Goal: Task Accomplishment & Management: Complete application form

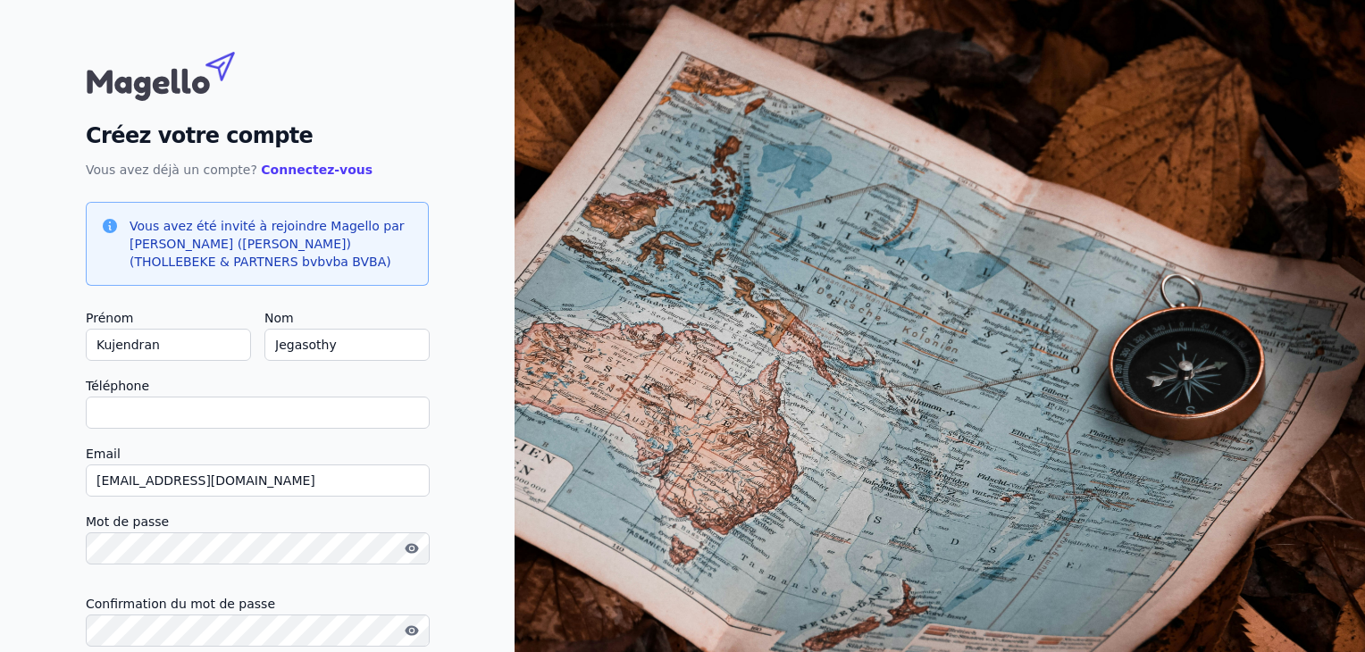
click at [354, 407] on input "Téléphone" at bounding box center [258, 413] width 344 height 32
type input "[PHONE_NUMBER]"
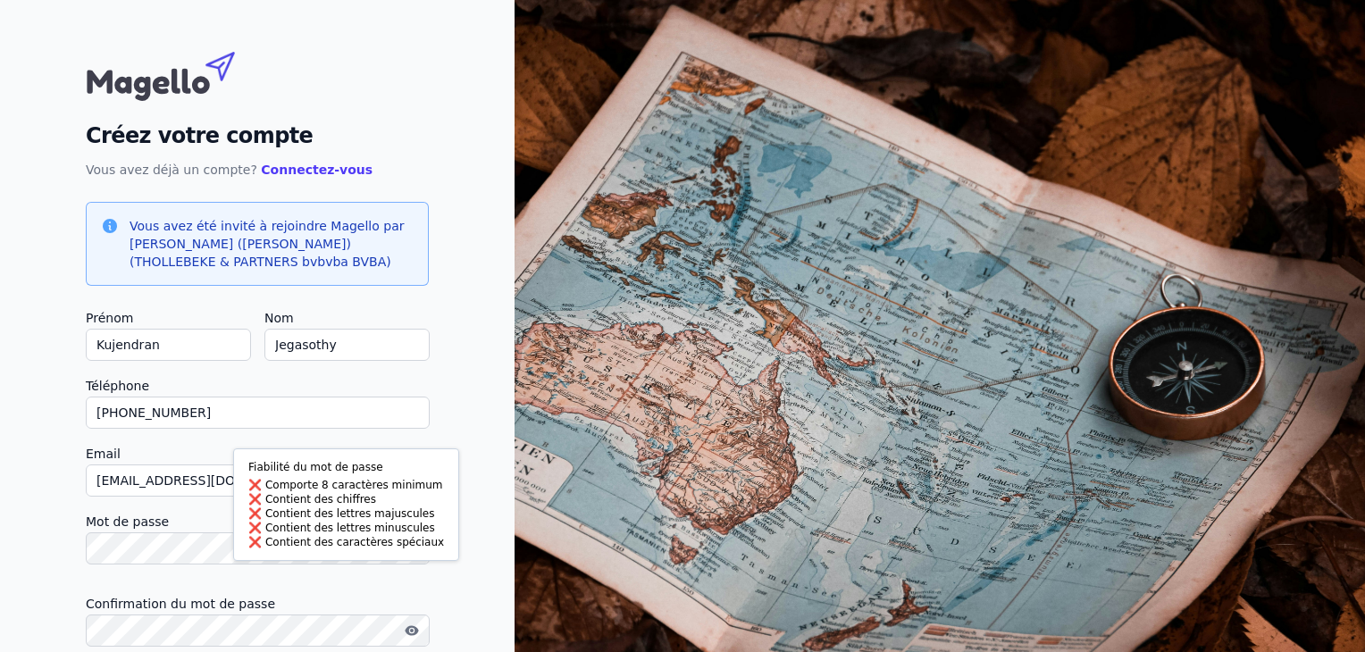
click at [239, 544] on body "Fiabilité du mot de passe Comporte 8 caractères minimum Contient des chiffres C…" at bounding box center [682, 391] width 1365 height 783
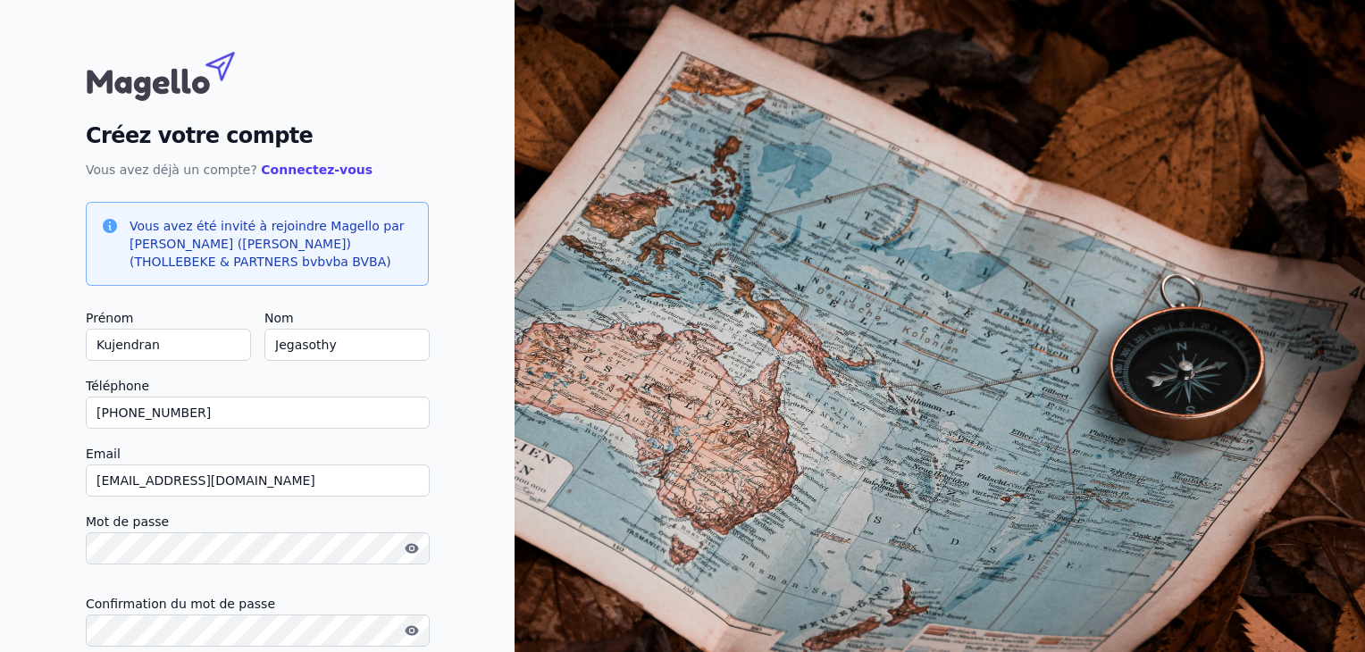
click at [268, 598] on label "Confirmation du mot de passe" at bounding box center [257, 603] width 343 height 21
click at [404, 551] on button "button" at bounding box center [412, 548] width 29 height 21
click at [334, 598] on label "Confirmation du mot de passe" at bounding box center [257, 603] width 343 height 21
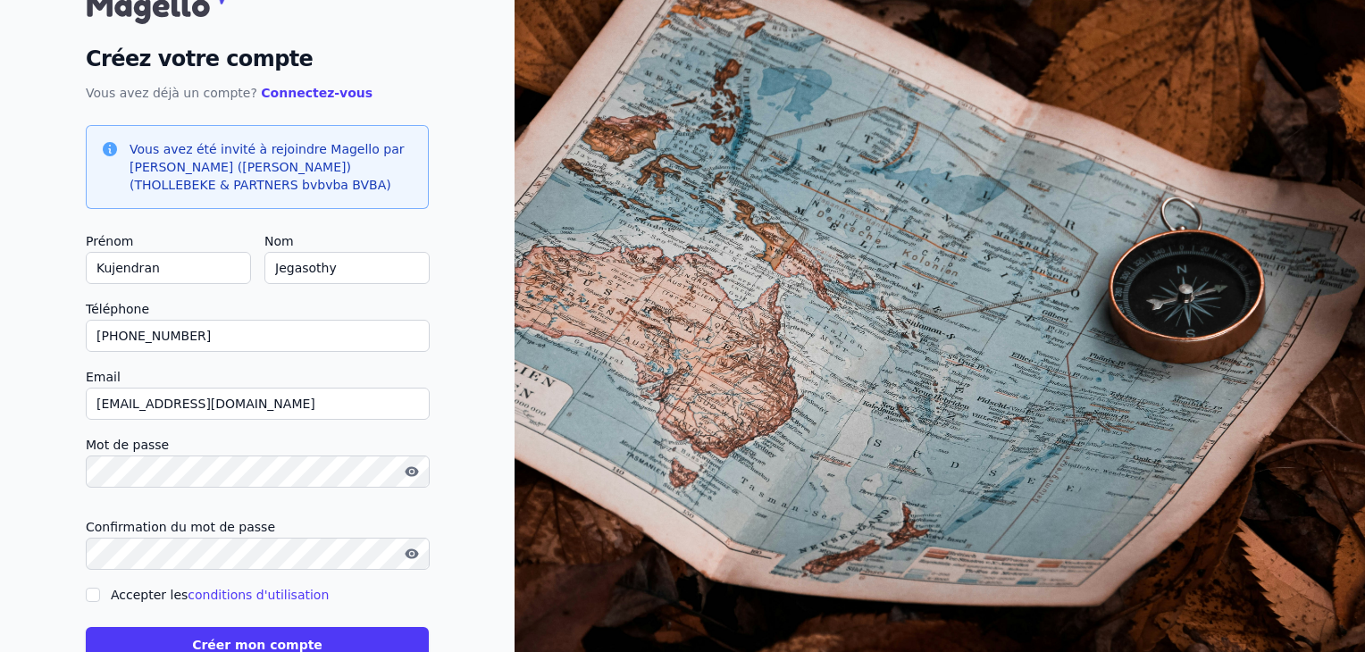
scroll to position [130, 0]
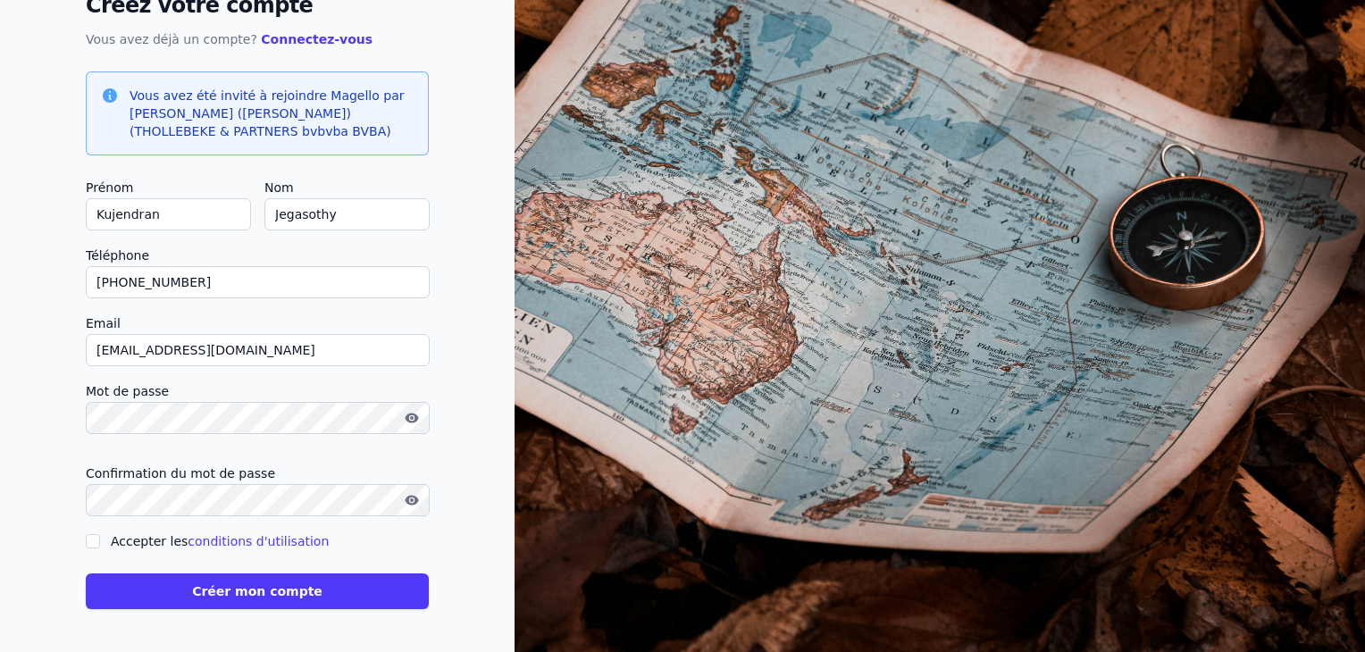
click at [102, 544] on div "Accepter les conditions d'utilisation" at bounding box center [257, 541] width 343 height 21
click at [96, 544] on input "Accepter les conditions d'utilisation" at bounding box center [93, 541] width 14 height 14
checkbox input "true"
click at [257, 598] on button "Créer mon compte" at bounding box center [257, 591] width 343 height 36
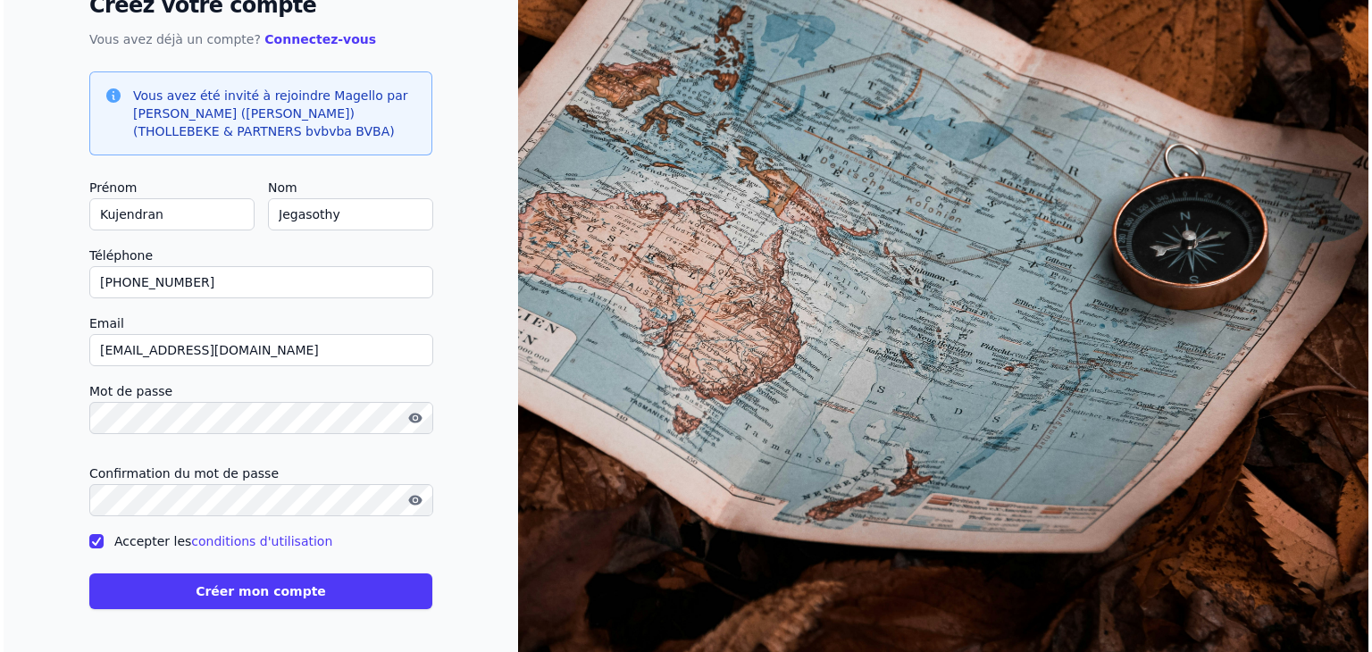
scroll to position [0, 0]
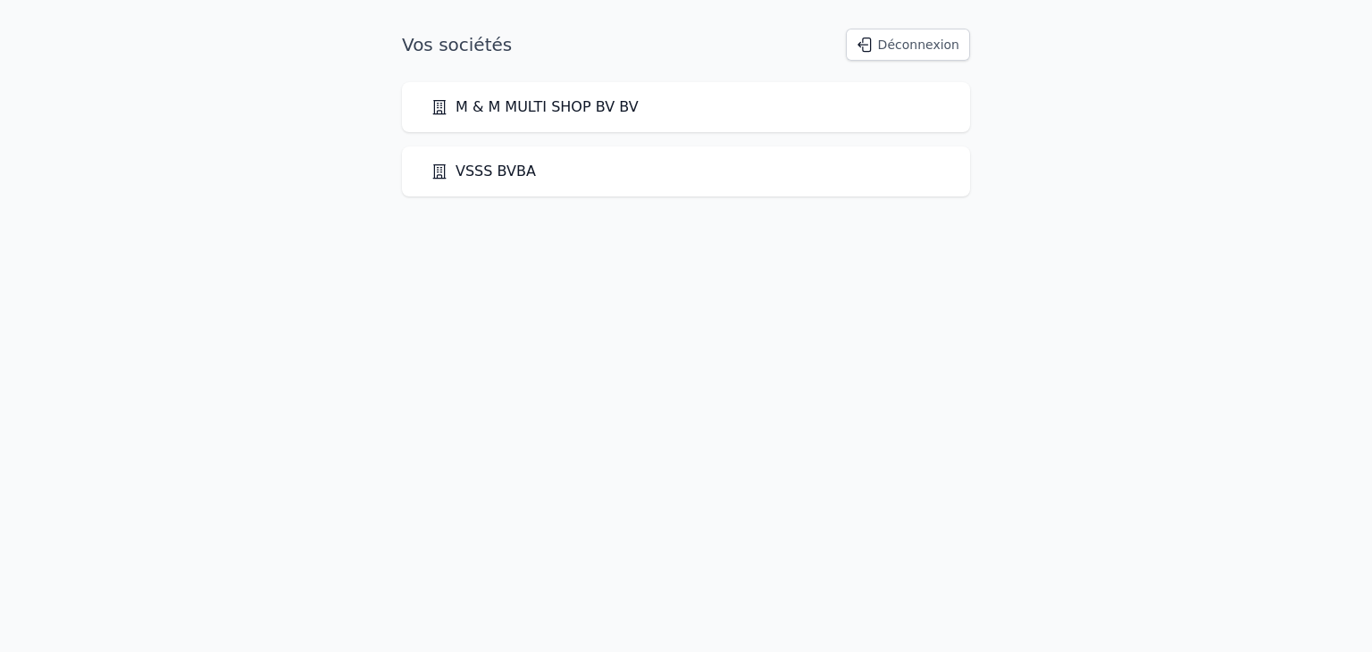
click at [575, 117] on link "M & M MULTI SHOP BV BV" at bounding box center [535, 106] width 208 height 21
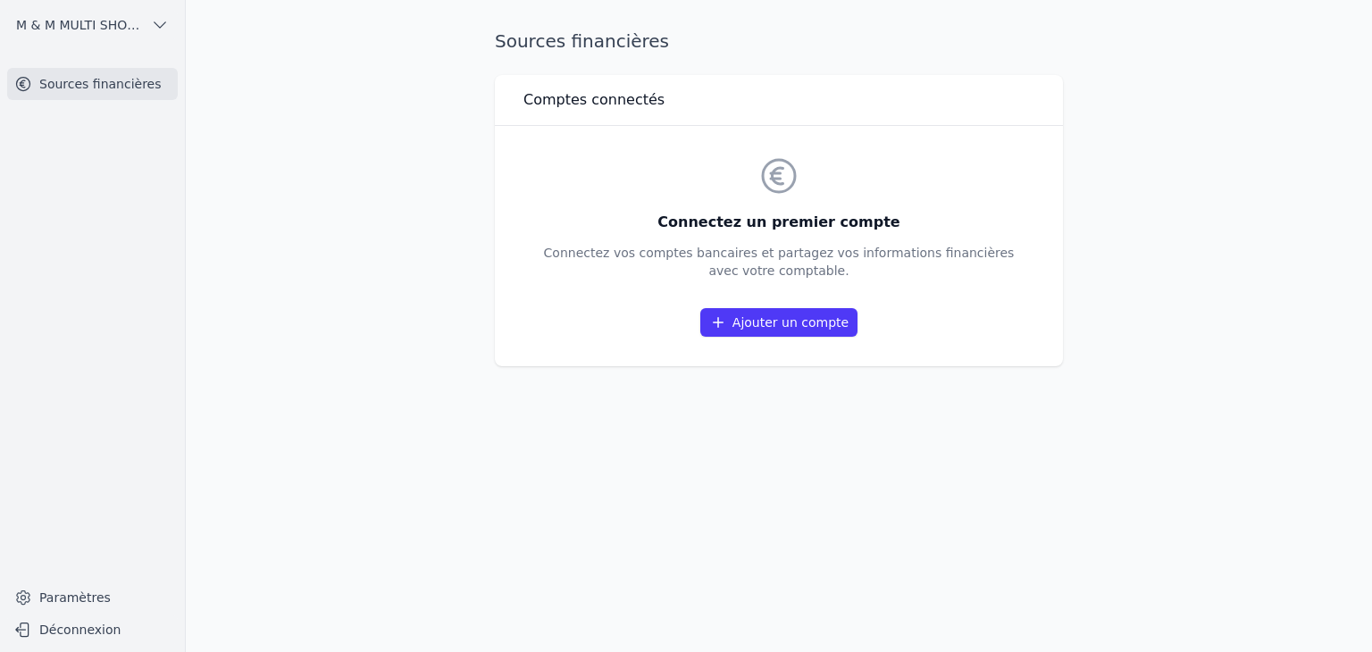
click at [812, 319] on link "Ajouter un compte" at bounding box center [778, 322] width 157 height 29
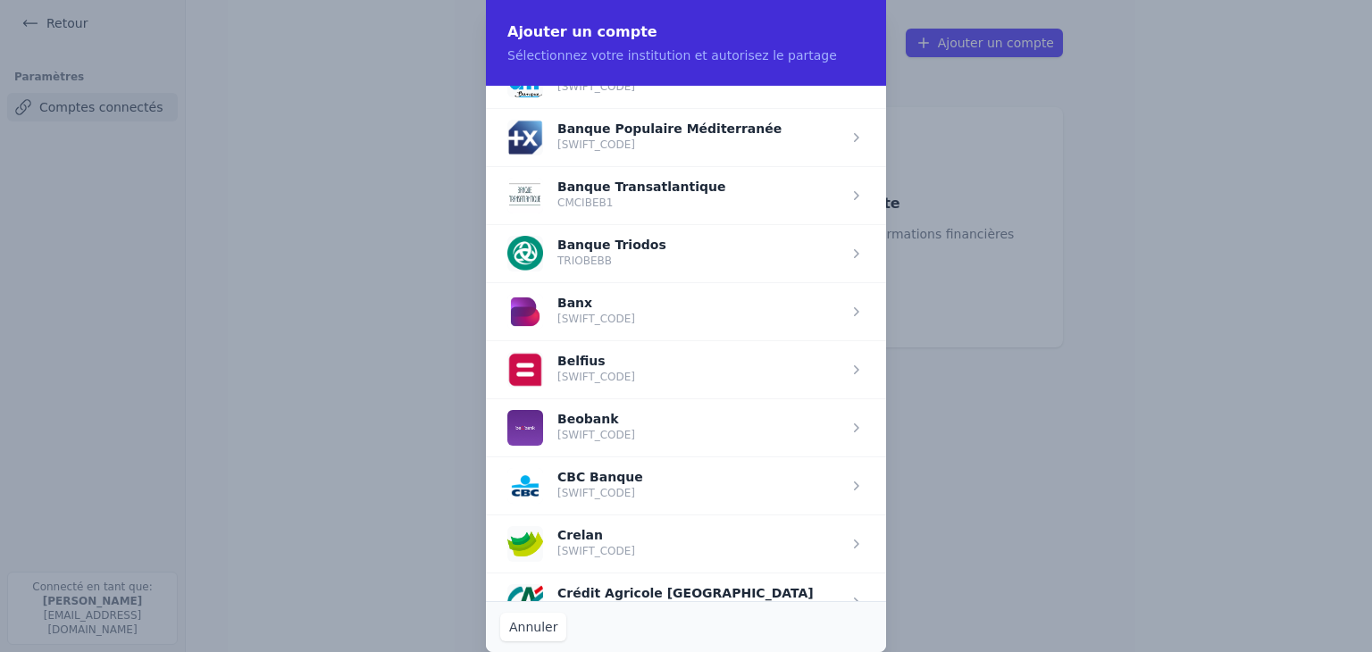
scroll to position [440, 0]
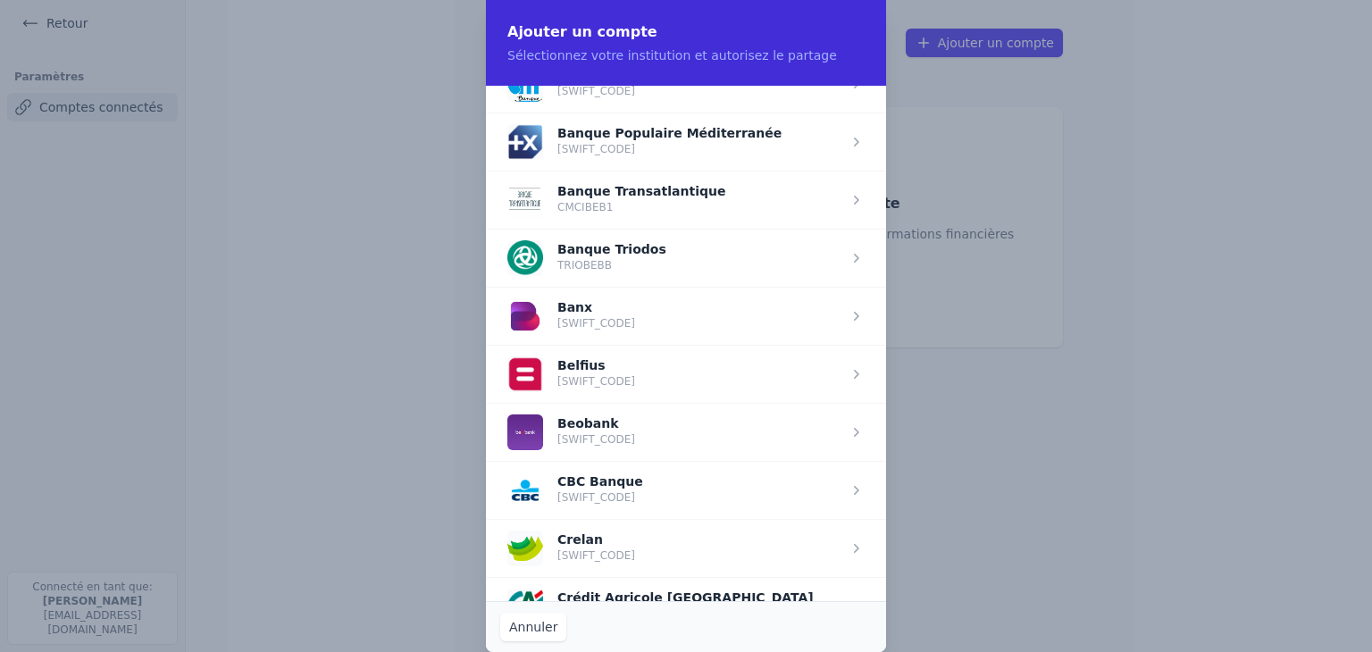
click at [643, 439] on span "button" at bounding box center [686, 432] width 400 height 58
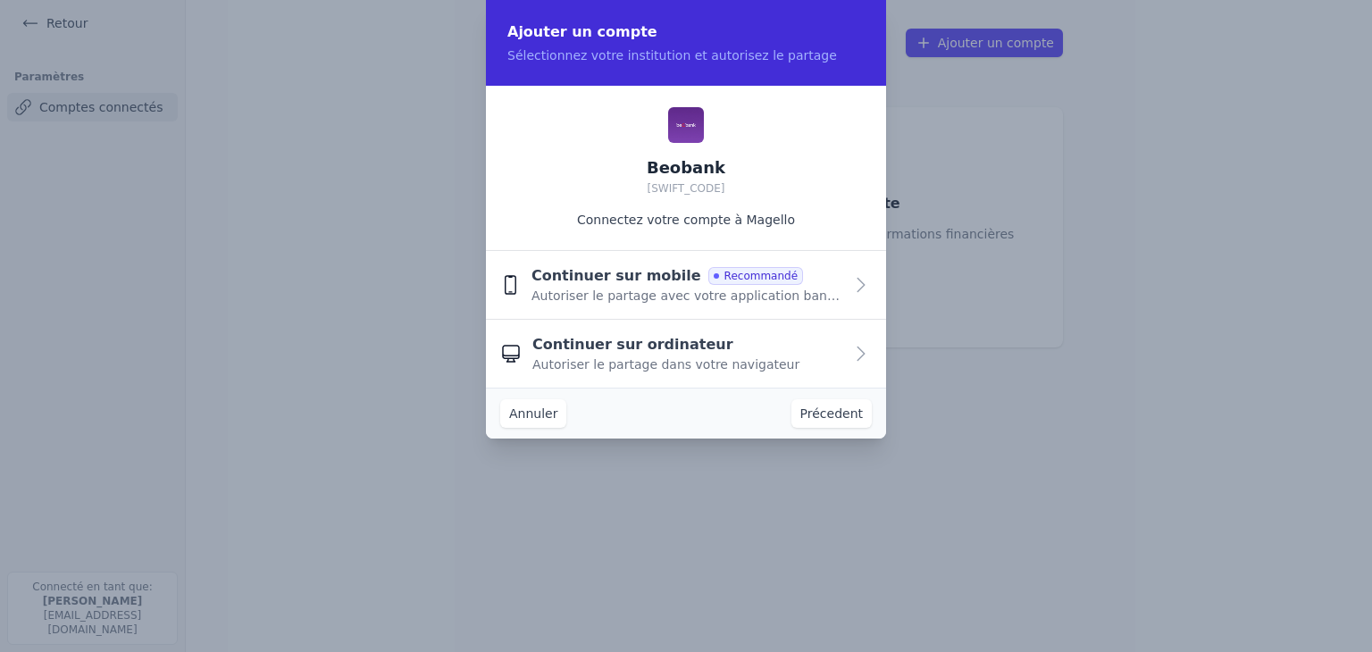
scroll to position [0, 0]
click at [637, 365] on span "Autoriser le partage dans votre navigateur" at bounding box center [665, 365] width 267 height 18
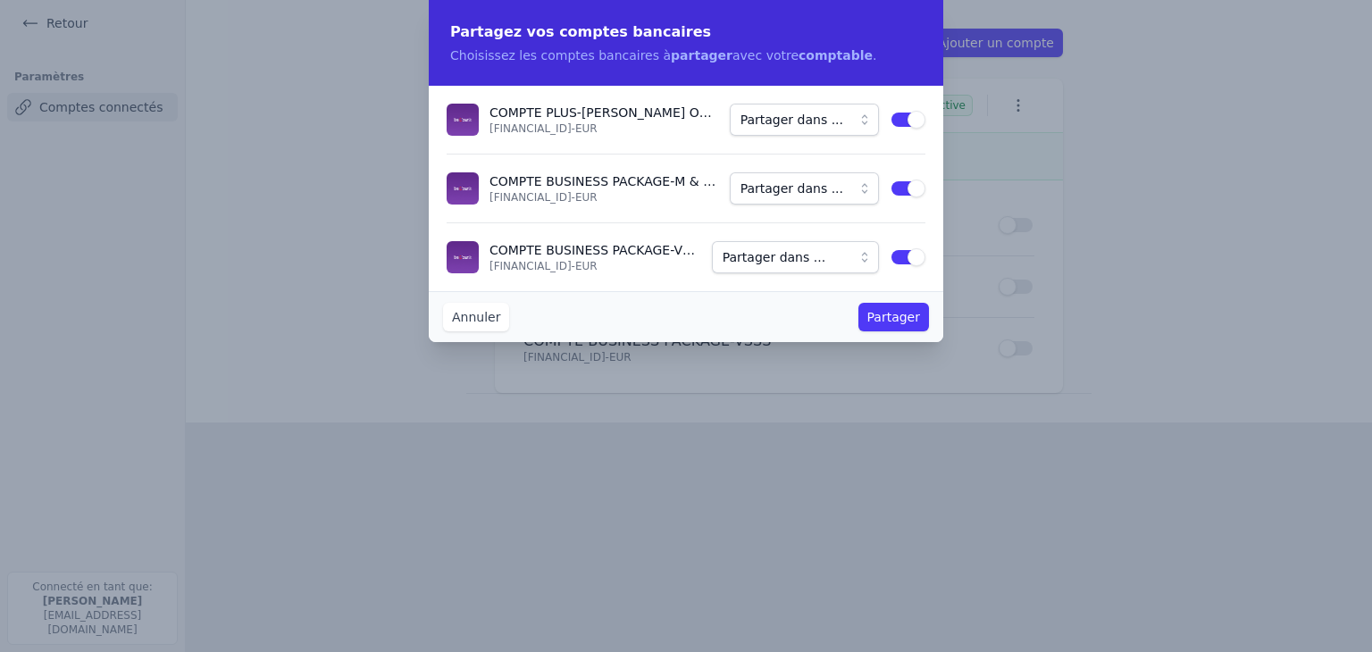
click at [900, 191] on button "Use setting" at bounding box center [908, 189] width 36 height 18
click at [901, 253] on button "Use setting" at bounding box center [908, 257] width 36 height 18
click at [897, 121] on button "Use setting" at bounding box center [908, 120] width 36 height 18
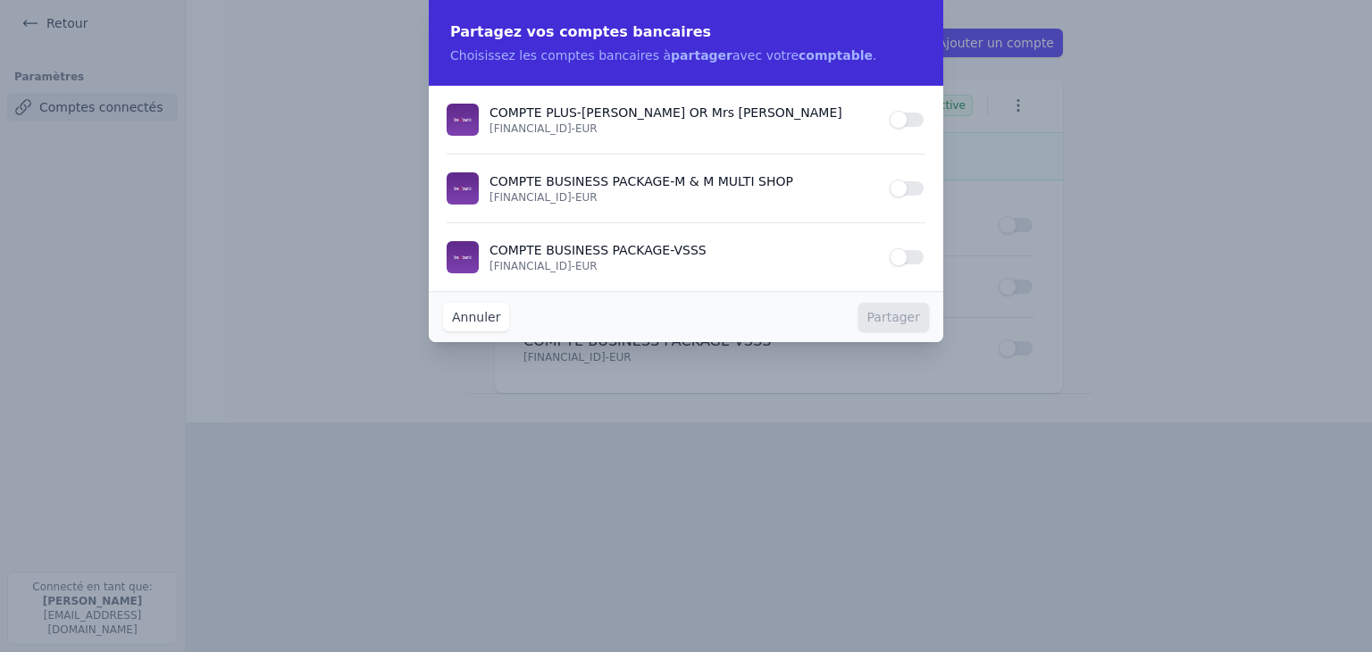
click at [914, 189] on button "Use setting" at bounding box center [908, 189] width 36 height 18
click at [897, 315] on button "Partager" at bounding box center [893, 317] width 71 height 29
click at [798, 199] on button "Partager dans ..." at bounding box center [804, 188] width 149 height 32
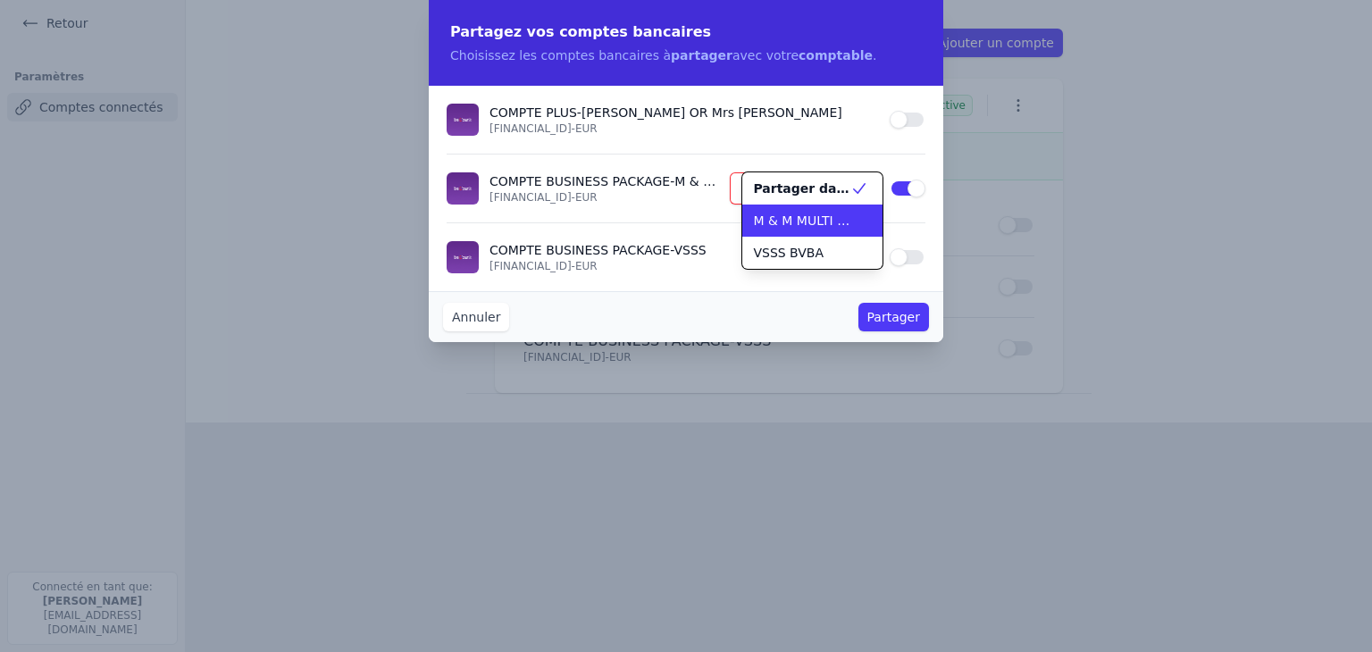
click at [799, 224] on span "M & M MULTI SHOP BV BV" at bounding box center [801, 221] width 97 height 18
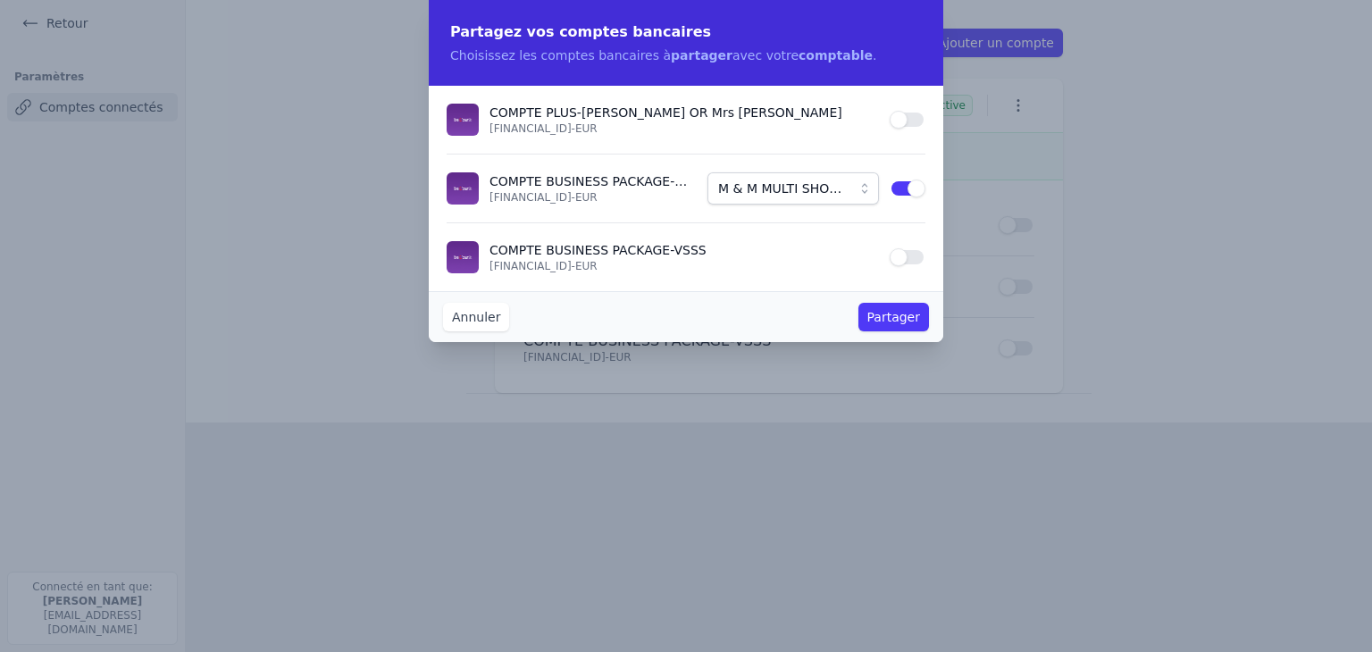
click at [912, 256] on button "Use setting" at bounding box center [908, 257] width 36 height 18
click at [809, 255] on span "Partager dans ..." at bounding box center [783, 257] width 121 height 21
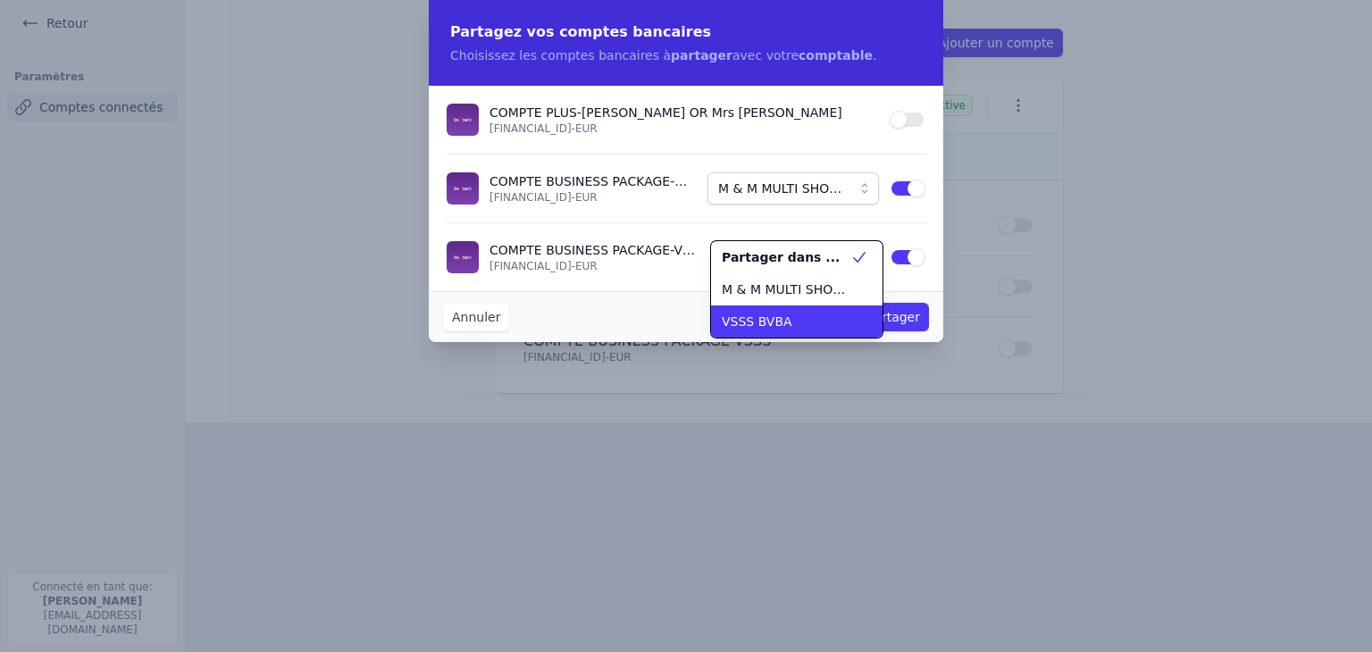
click at [769, 319] on span "VSSS BVBA" at bounding box center [757, 322] width 71 height 18
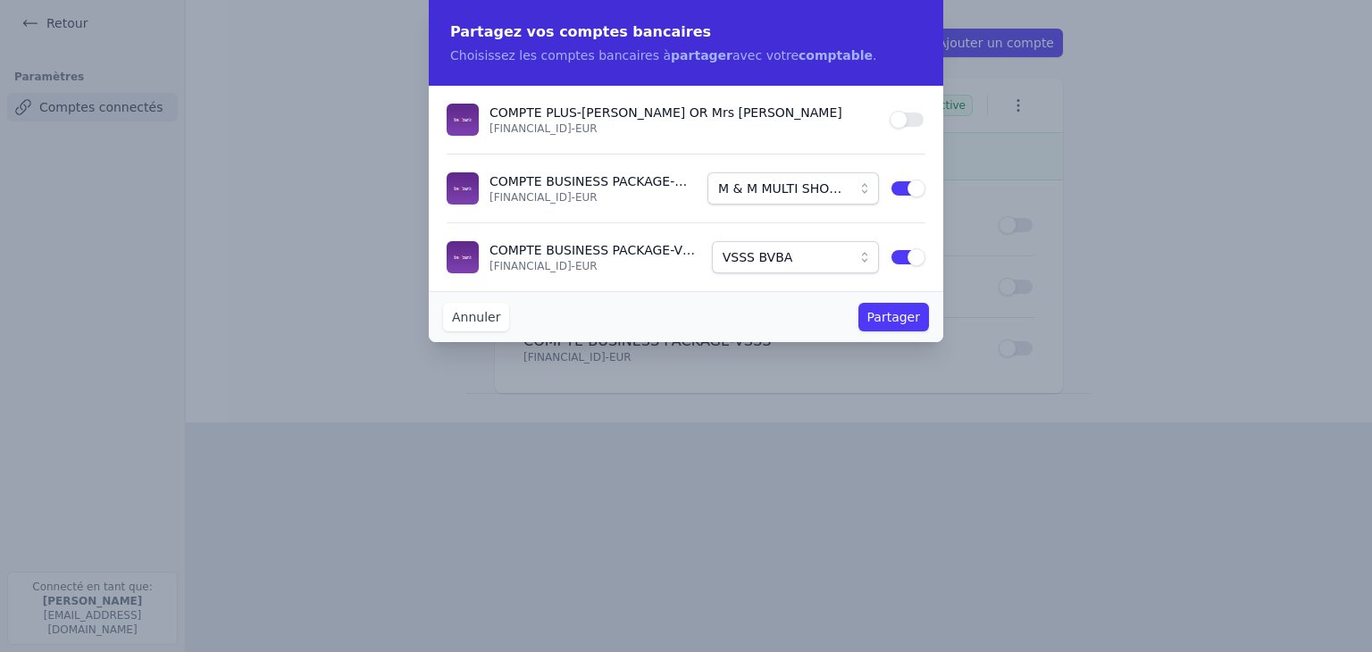
click at [891, 322] on button "Partager" at bounding box center [893, 317] width 71 height 29
